Goal: Check status

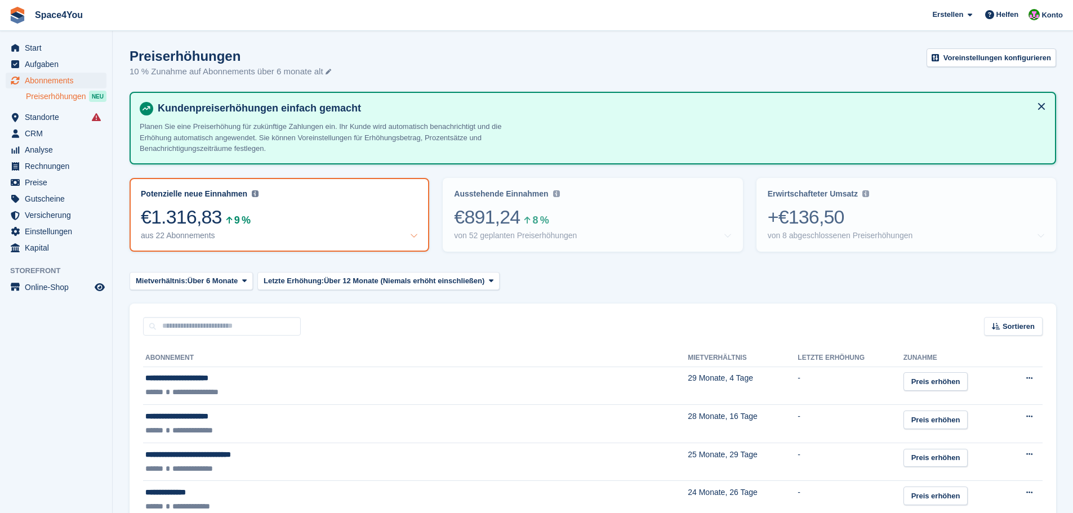
scroll to position [422, 0]
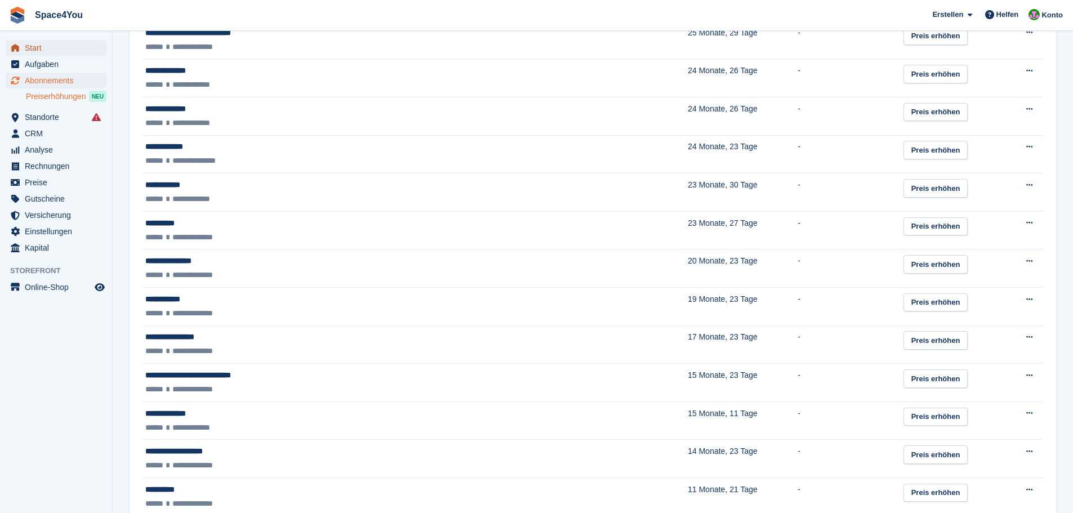
click at [52, 45] on span "Start" at bounding box center [59, 48] width 68 height 16
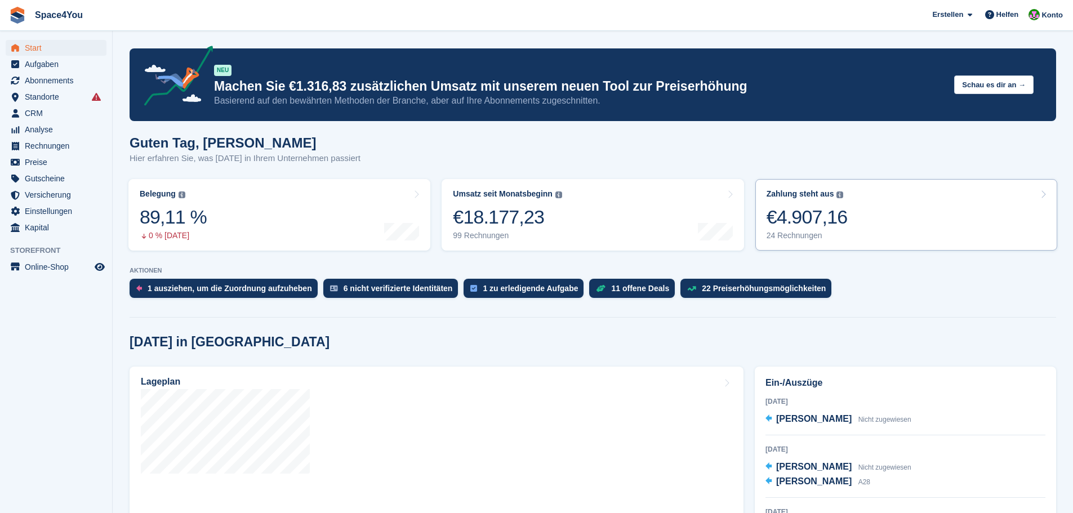
click at [876, 238] on link "Zahlung steht aus Der gesamte ausstehende Saldo aller offenen Rechnungen. €4.90…" at bounding box center [907, 215] width 302 height 72
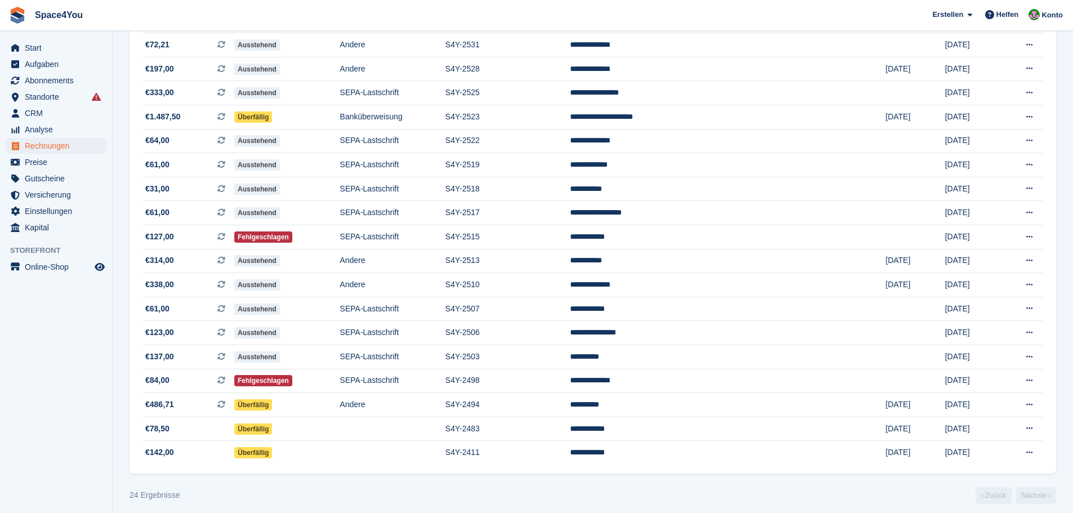
scroll to position [308, 0]
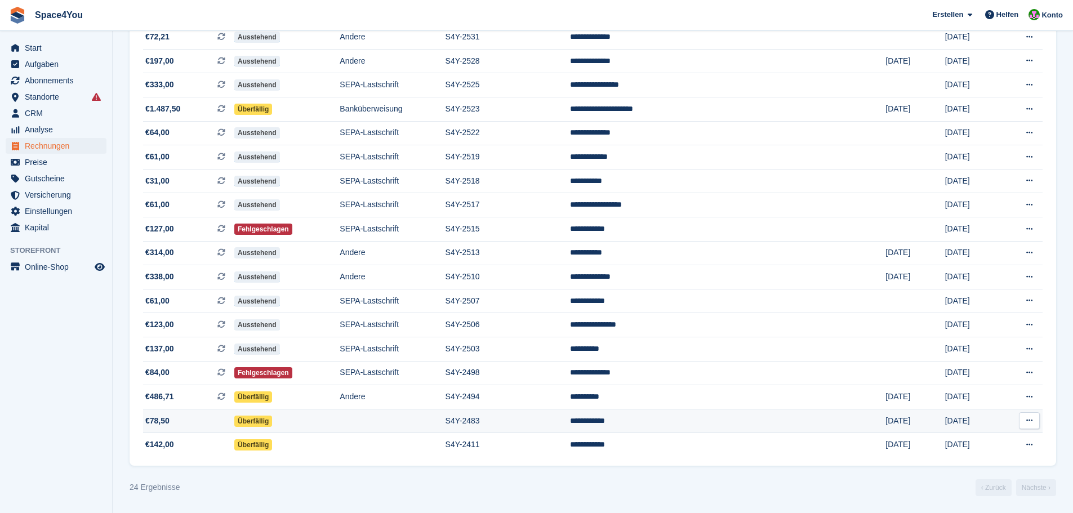
click at [703, 432] on td "**********" at bounding box center [728, 421] width 316 height 24
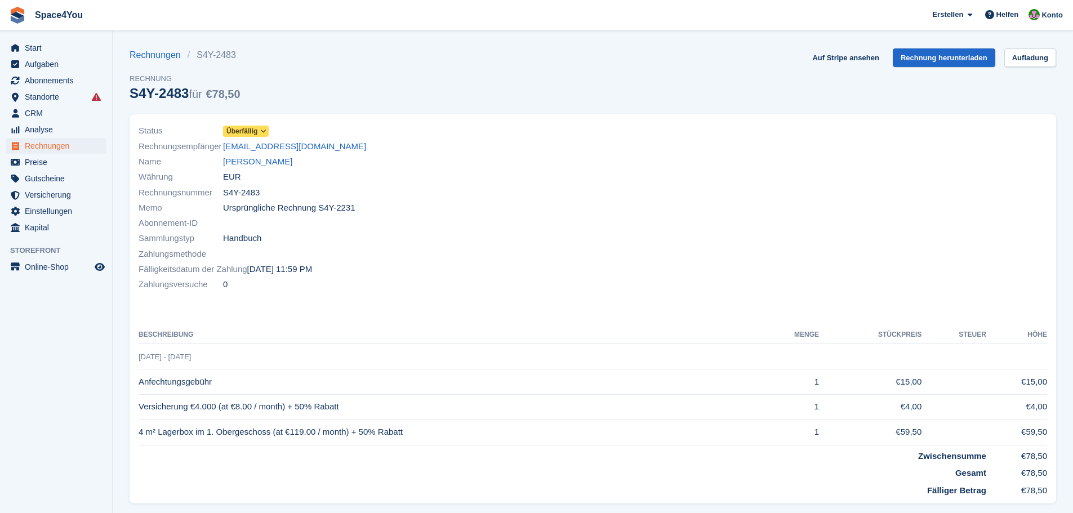
click at [253, 170] on div "Währung EUR" at bounding box center [363, 177] width 448 height 15
click at [251, 162] on link "Celina Mager" at bounding box center [257, 162] width 69 height 13
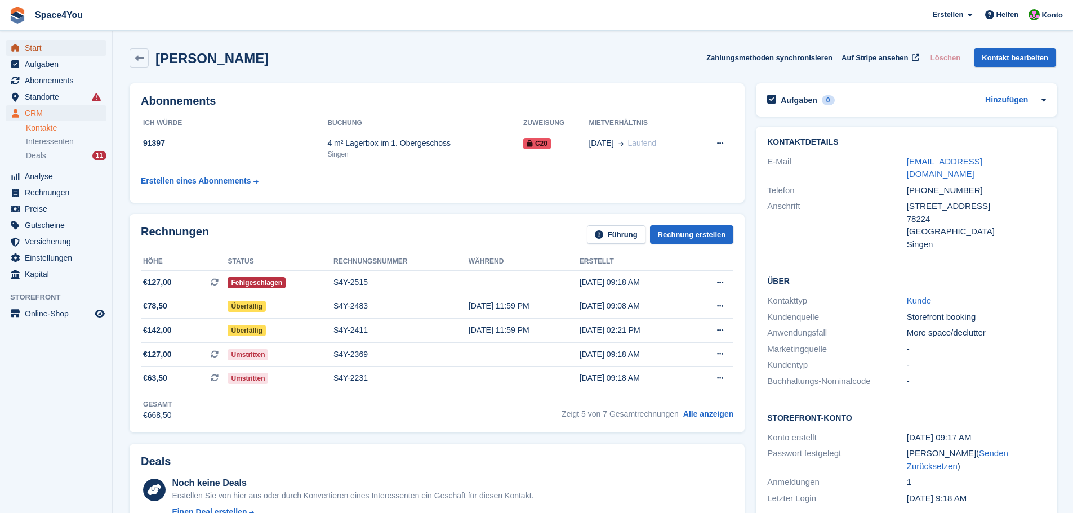
click at [53, 45] on span "Start" at bounding box center [59, 48] width 68 height 16
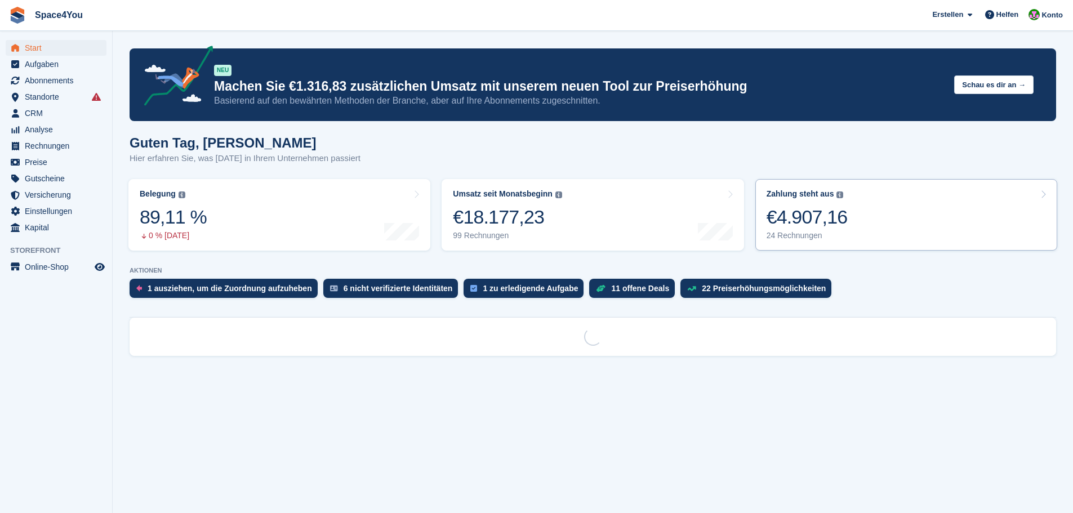
click at [863, 229] on link "Zahlung steht aus Der gesamte ausstehende Saldo aller offenen Rechnungen. €4.90…" at bounding box center [907, 215] width 302 height 72
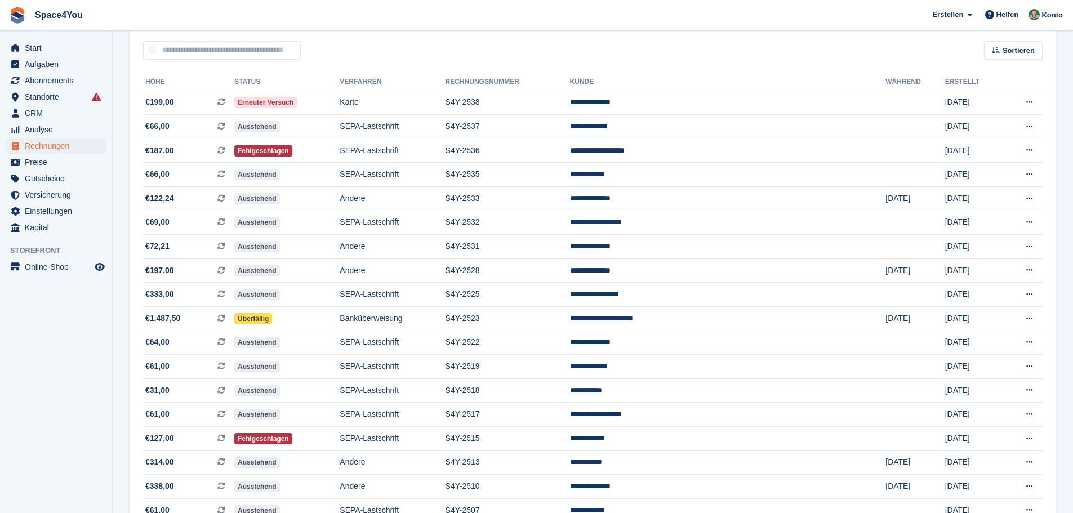
scroll to position [113, 0]
